Goal: Check status: Check status

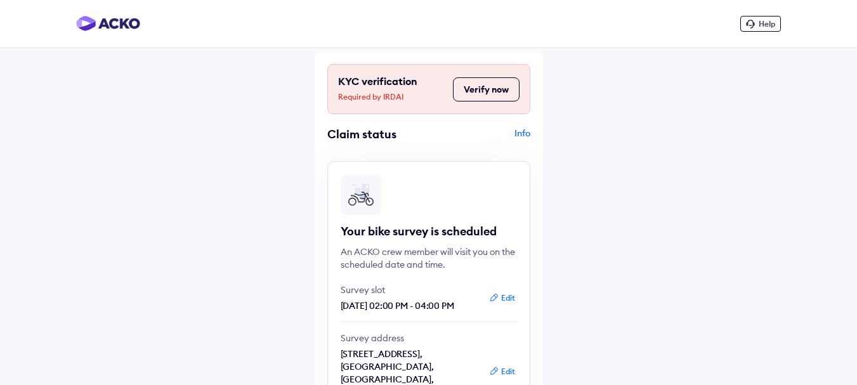
scroll to position [127, 0]
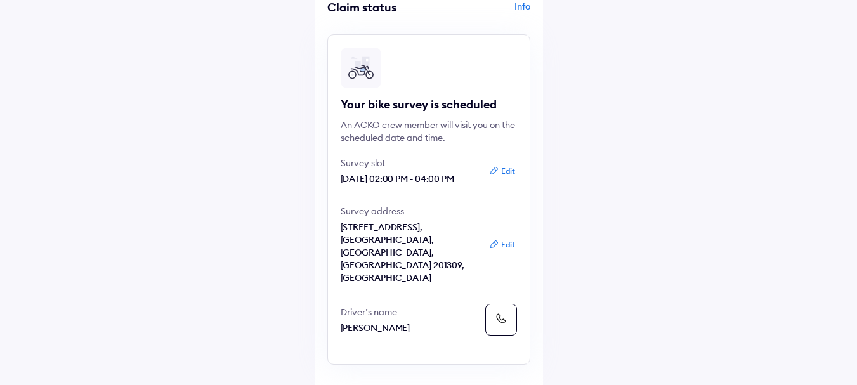
click at [500, 168] on button "Edit" at bounding box center [502, 171] width 34 height 13
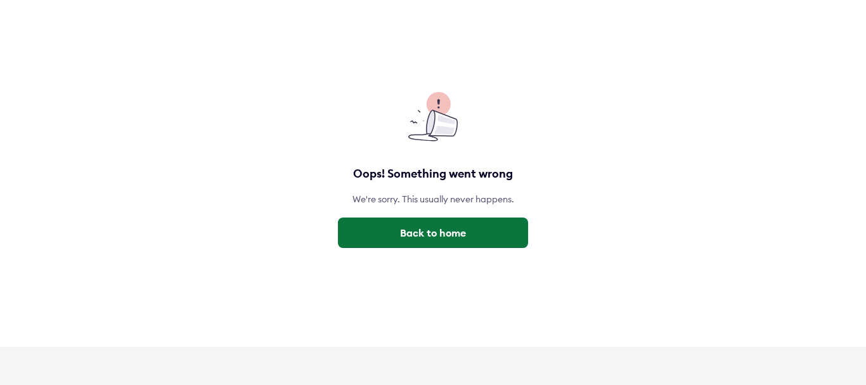
click at [488, 235] on button "Back to home" at bounding box center [433, 232] width 190 height 30
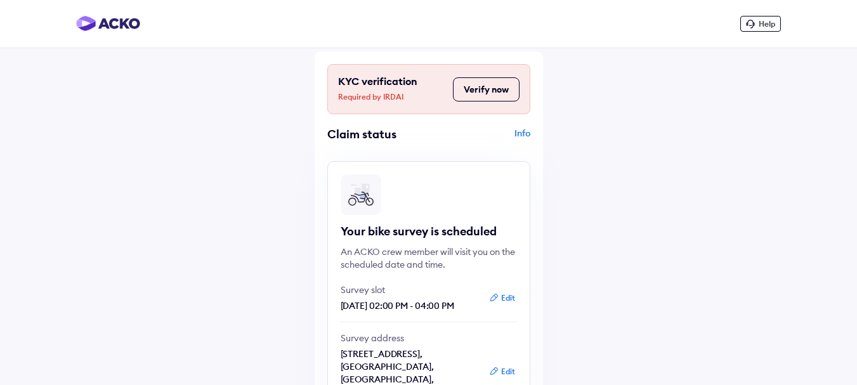
click at [509, 299] on button "Edit" at bounding box center [502, 298] width 34 height 13
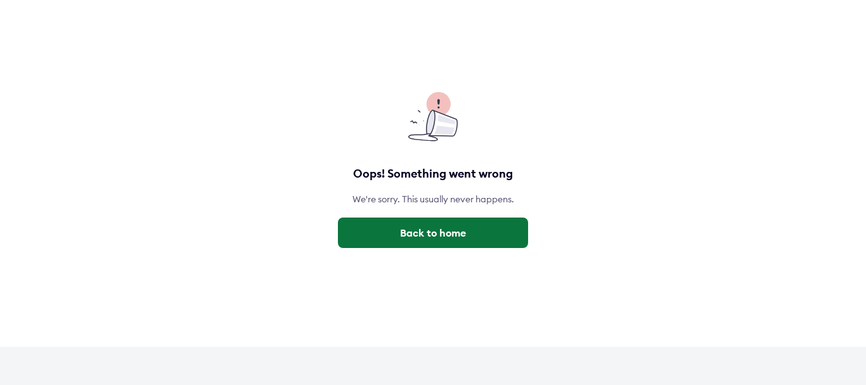
click at [451, 247] on button "Back to home" at bounding box center [433, 232] width 190 height 30
